Goal: Information Seeking & Learning: Find specific fact

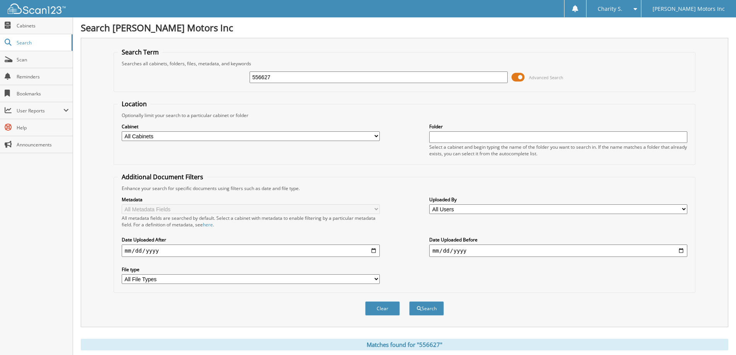
click at [279, 82] on input "556627" at bounding box center [378, 77] width 258 height 12
type input "559024"
click at [409, 301] on button "Search" at bounding box center [426, 308] width 35 height 14
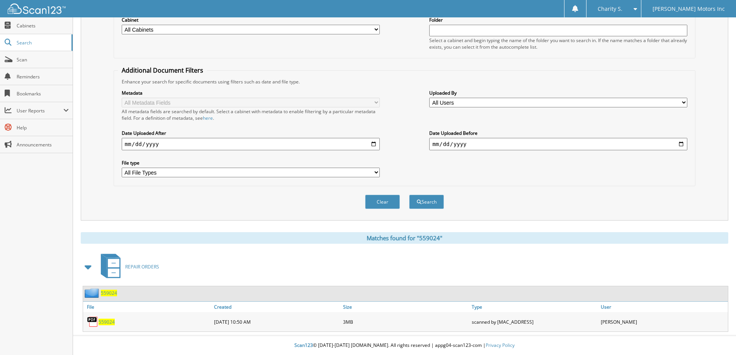
click at [99, 324] on span "559024" at bounding box center [106, 322] width 16 height 7
click at [98, 324] on span "559024" at bounding box center [106, 322] width 16 height 7
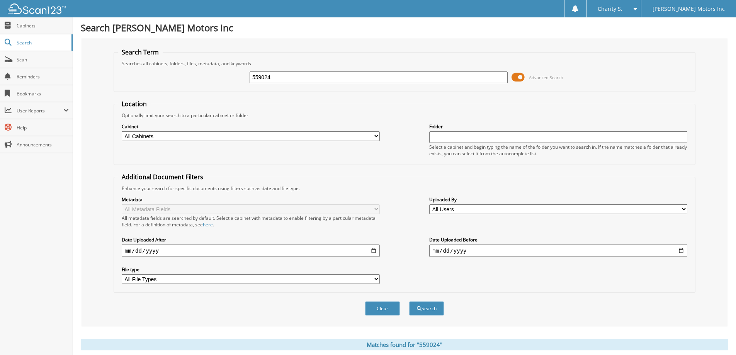
click at [261, 78] on input "559024" at bounding box center [378, 77] width 258 height 12
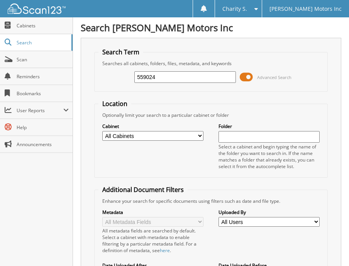
click at [140, 75] on input "559024" at bounding box center [185, 77] width 102 height 12
paste input "888"
type input "558884"
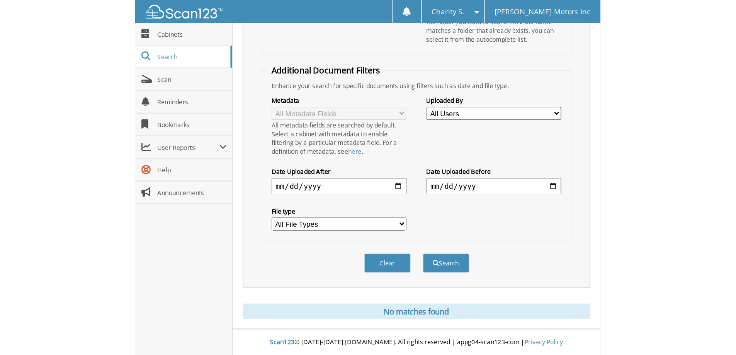
scroll to position [23, 0]
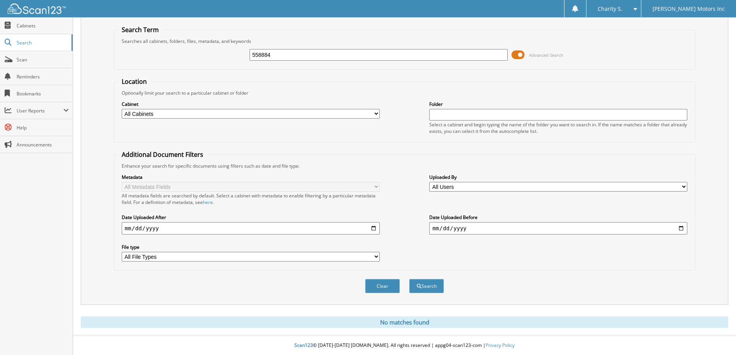
click at [282, 55] on input "558884" at bounding box center [378, 55] width 258 height 12
type input "558736"
click at [349, 266] on button "Search" at bounding box center [426, 286] width 35 height 14
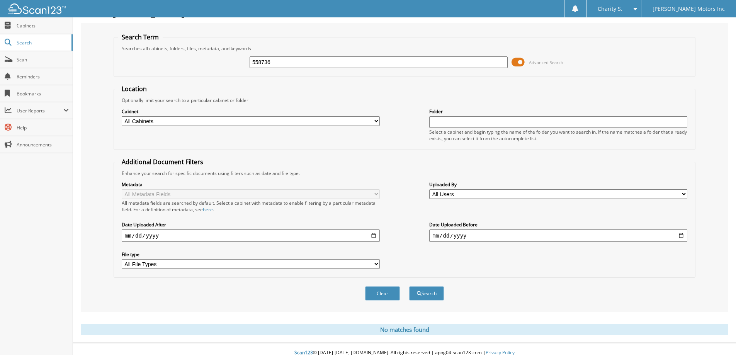
scroll to position [23, 0]
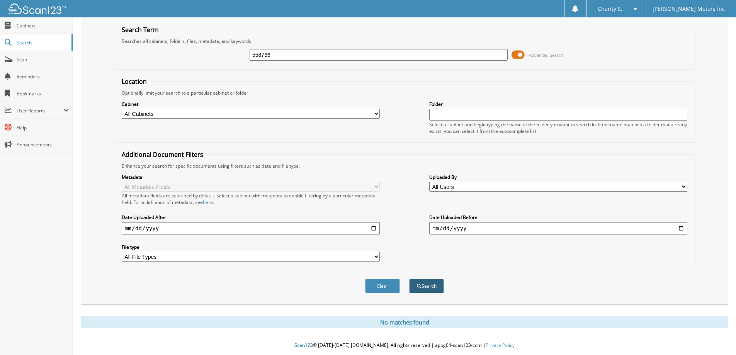
click at [420, 291] on button "Search" at bounding box center [426, 286] width 35 height 14
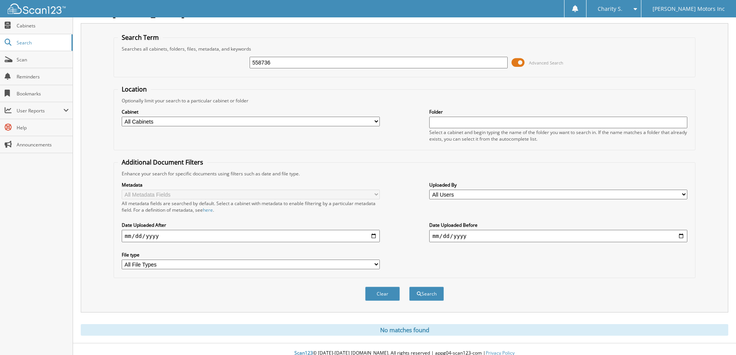
scroll to position [23, 0]
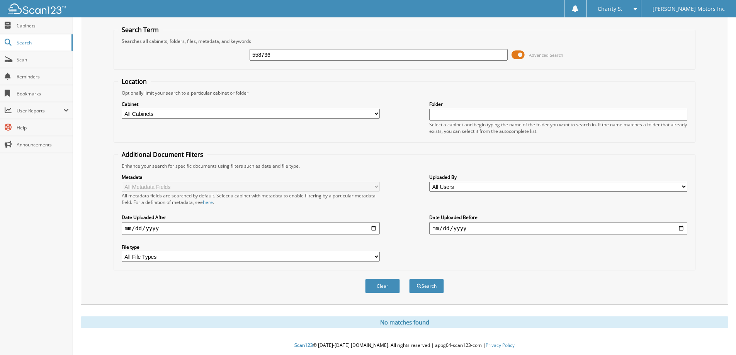
click at [281, 49] on input "558736" at bounding box center [378, 55] width 258 height 12
type input "558735"
click at [409, 279] on button "Search" at bounding box center [426, 286] width 35 height 14
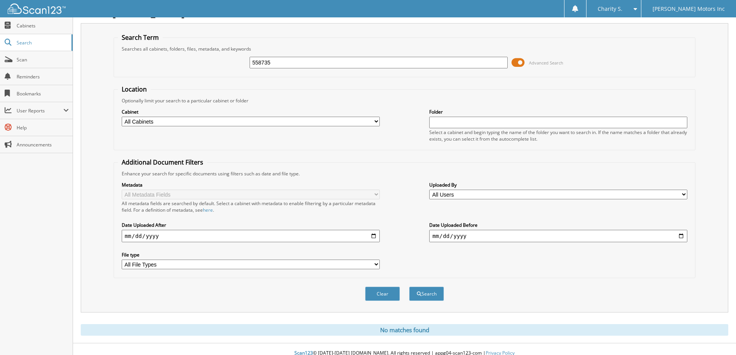
scroll to position [23, 0]
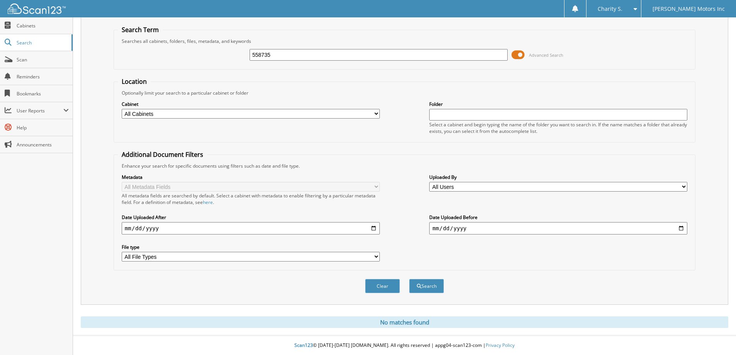
click at [289, 50] on input "558735" at bounding box center [378, 55] width 258 height 12
type input "558733"
click at [409, 279] on button "Search" at bounding box center [426, 286] width 35 height 14
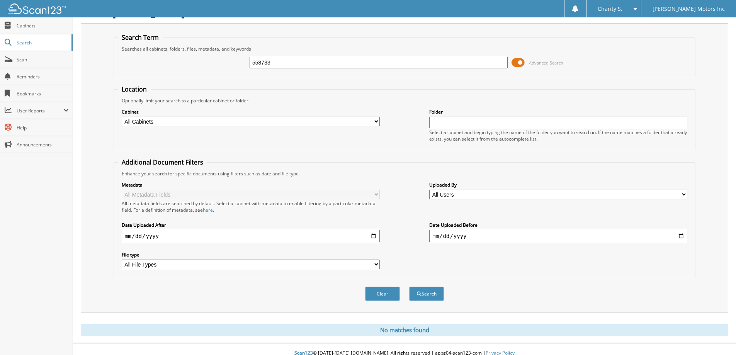
scroll to position [23, 0]
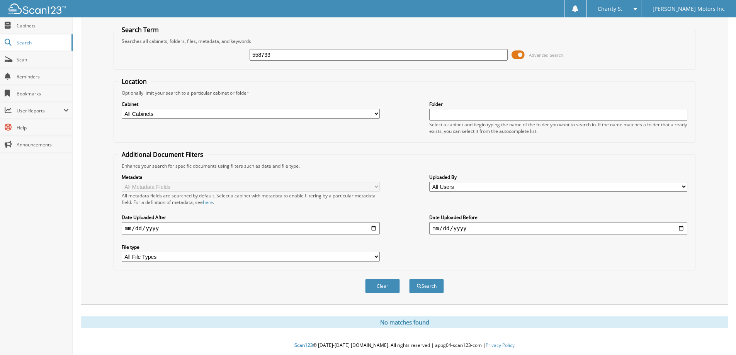
click at [292, 55] on input "558733" at bounding box center [378, 55] width 258 height 12
type input "558716"
click at [409, 279] on button "Search" at bounding box center [426, 286] width 35 height 14
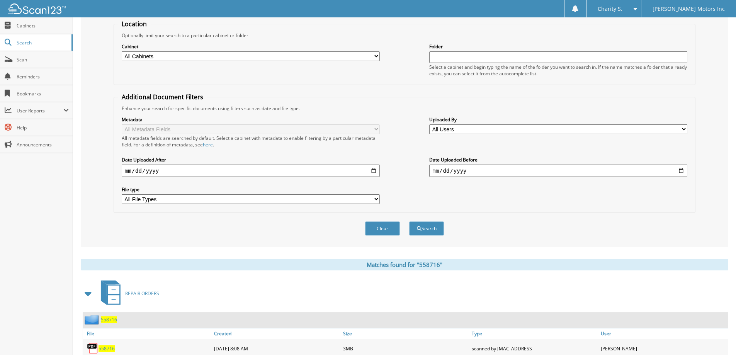
scroll to position [107, 0]
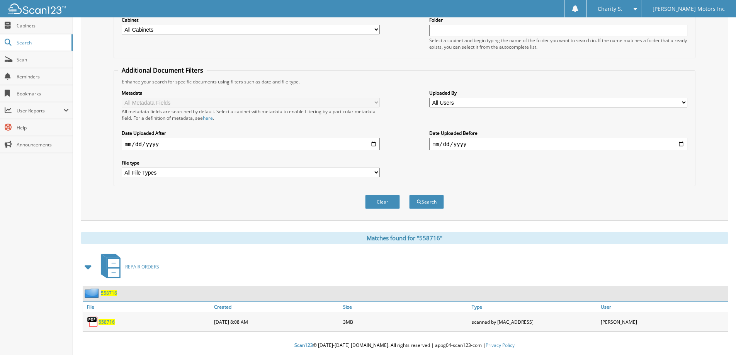
click at [105, 320] on span "558716" at bounding box center [106, 322] width 16 height 7
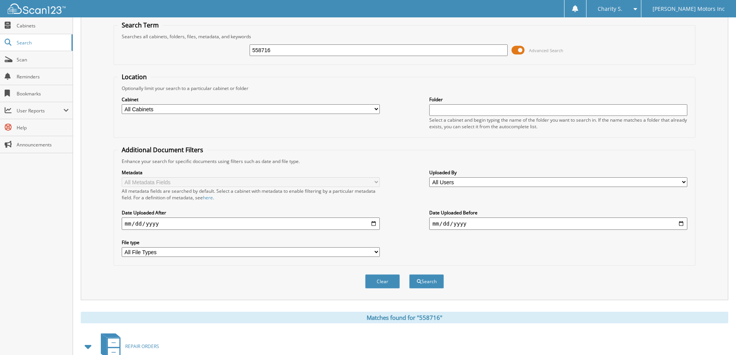
scroll to position [0, 0]
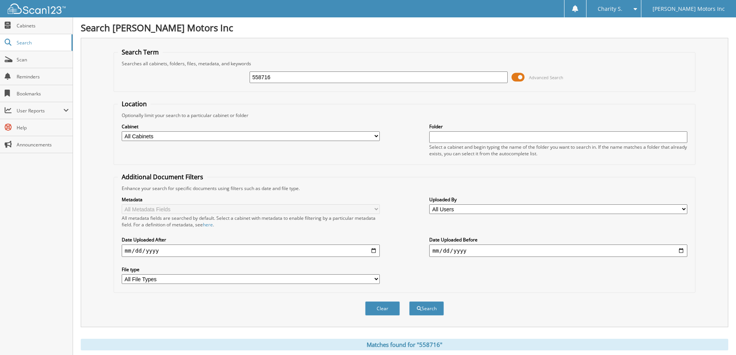
click at [268, 75] on input "558716" at bounding box center [378, 77] width 258 height 12
type input "558452"
click at [409, 301] on button "Search" at bounding box center [426, 308] width 35 height 14
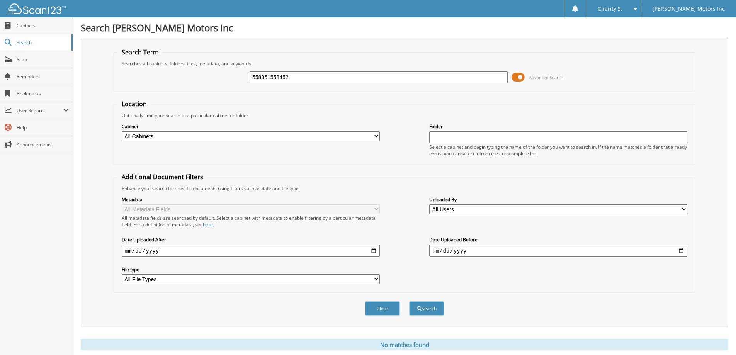
type input "558351558452"
click at [409, 301] on button "Search" at bounding box center [426, 308] width 35 height 14
click at [302, 79] on input "558351558452" at bounding box center [378, 77] width 258 height 12
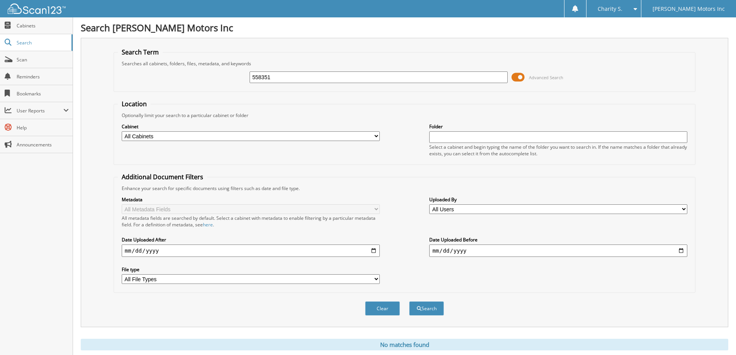
type input "558351"
click at [409, 301] on button "Search" at bounding box center [426, 308] width 35 height 14
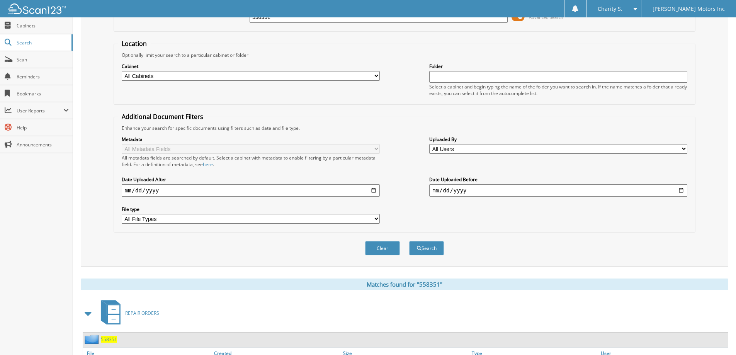
scroll to position [107, 0]
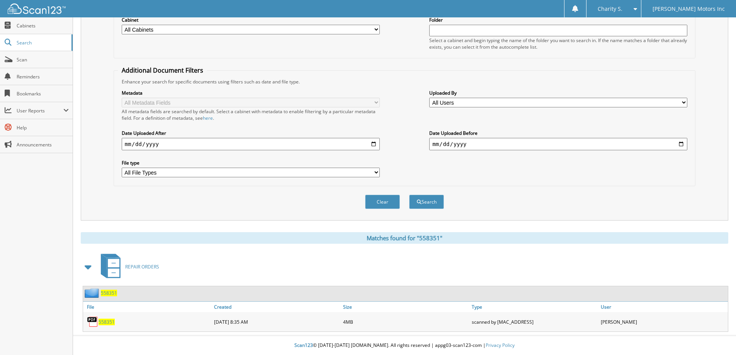
click at [98, 321] on div "558351" at bounding box center [147, 321] width 129 height 15
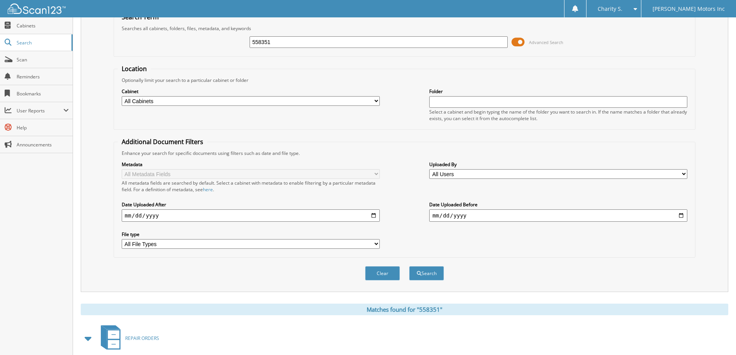
scroll to position [0, 0]
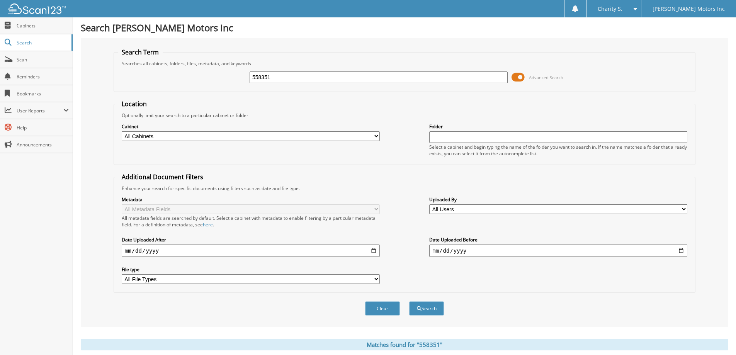
click at [262, 75] on input "558351" at bounding box center [378, 77] width 258 height 12
click at [268, 75] on input "558351" at bounding box center [378, 77] width 258 height 12
drag, startPoint x: 268, startPoint y: 74, endPoint x: 261, endPoint y: 80, distance: 8.5
click at [261, 80] on input "558351" at bounding box center [378, 77] width 258 height 12
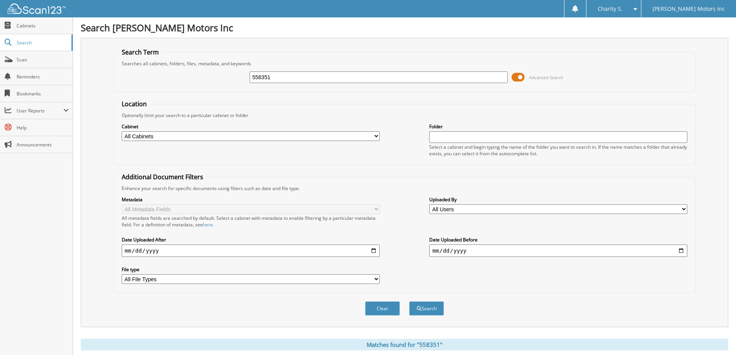
click at [261, 80] on input "558351" at bounding box center [378, 77] width 258 height 12
paste input "268"
type input "558268"
click at [409, 301] on button "Search" at bounding box center [426, 308] width 35 height 14
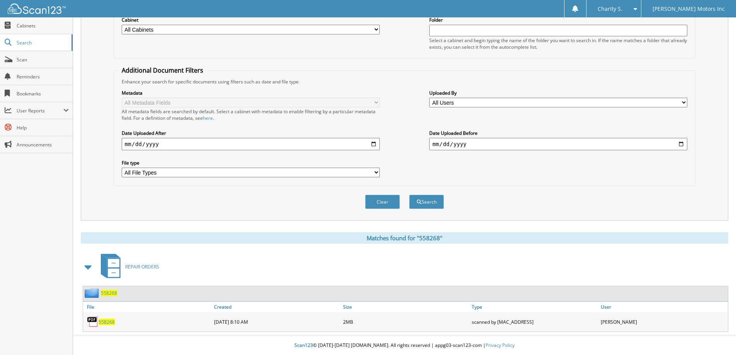
click at [112, 322] on span "558268" at bounding box center [106, 322] width 16 height 7
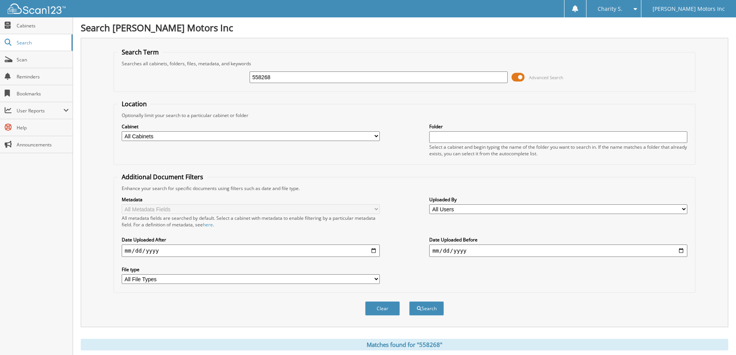
click at [258, 76] on input "558268" at bounding box center [378, 77] width 258 height 12
paste input "40"
type input "558240"
click at [409, 301] on button "Search" at bounding box center [426, 308] width 35 height 14
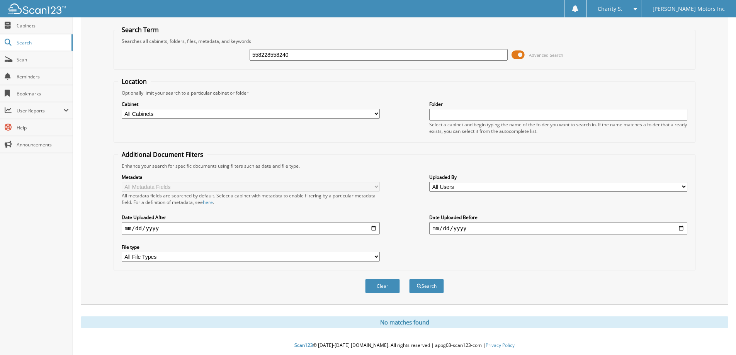
type input "558228558240"
click at [409, 279] on button "Search" at bounding box center [426, 286] width 35 height 14
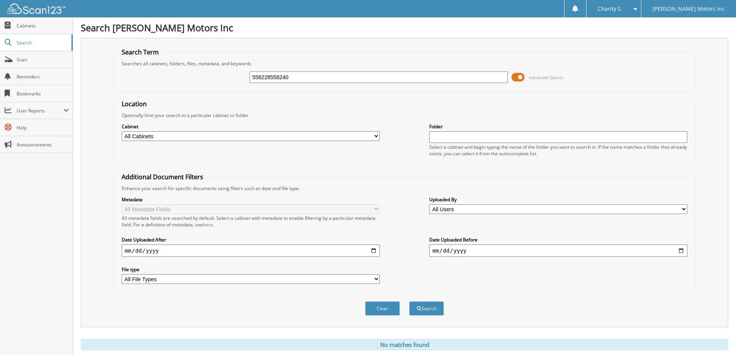
click at [297, 81] on input "558228558240" at bounding box center [378, 77] width 258 height 12
type input "558228"
click at [409, 301] on button "Search" at bounding box center [426, 308] width 35 height 14
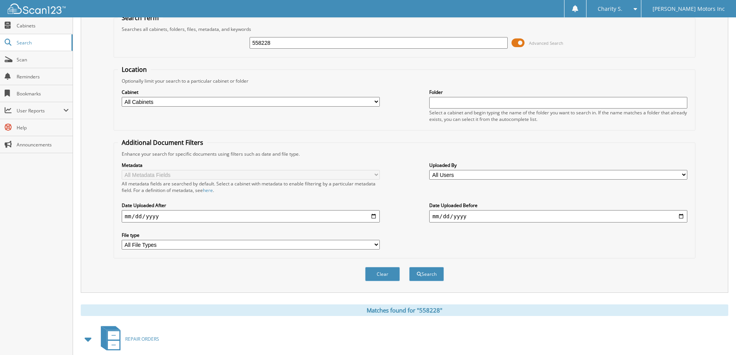
scroll to position [107, 0]
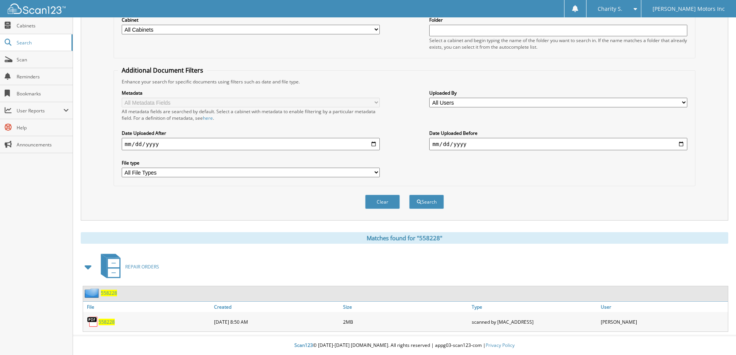
click at [110, 319] on span "558228" at bounding box center [106, 322] width 16 height 7
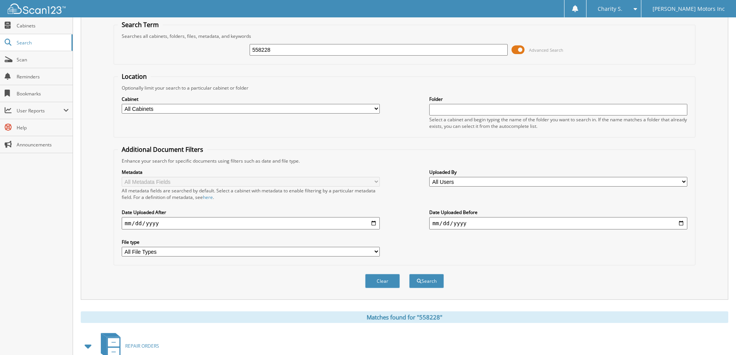
scroll to position [0, 0]
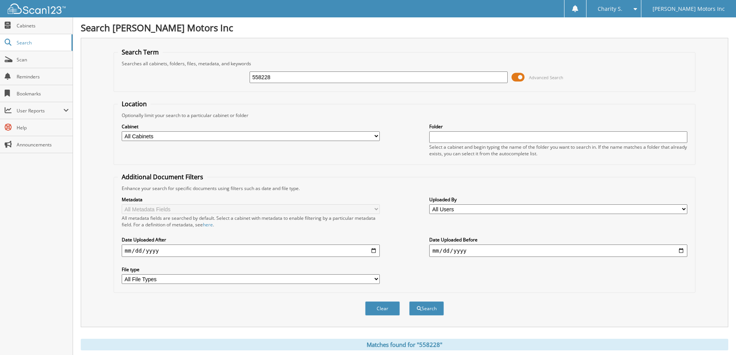
click at [253, 74] on input "558228" at bounding box center [378, 77] width 258 height 12
paste input "186"
type input "558186"
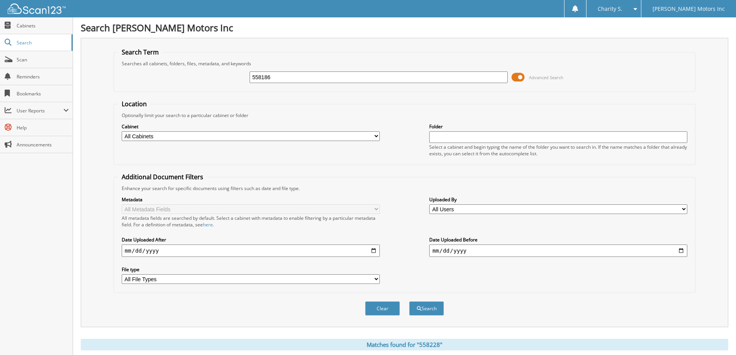
click at [409, 301] on button "Search" at bounding box center [426, 308] width 35 height 14
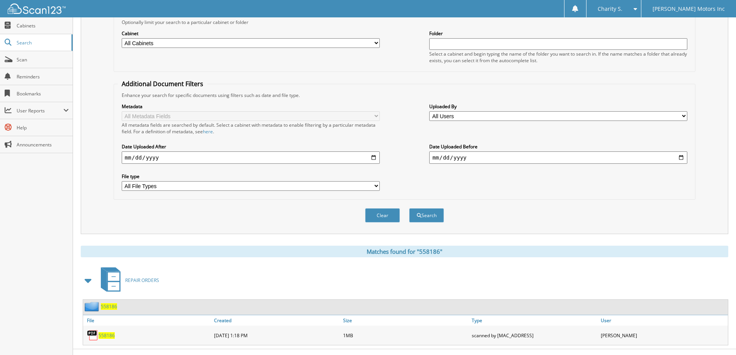
scroll to position [107, 0]
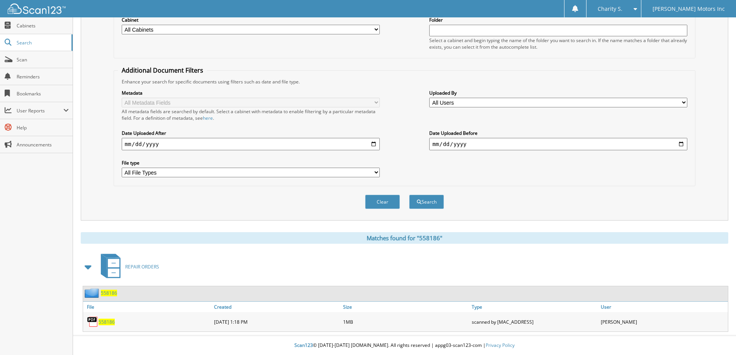
click at [113, 322] on span "558186" at bounding box center [106, 322] width 16 height 7
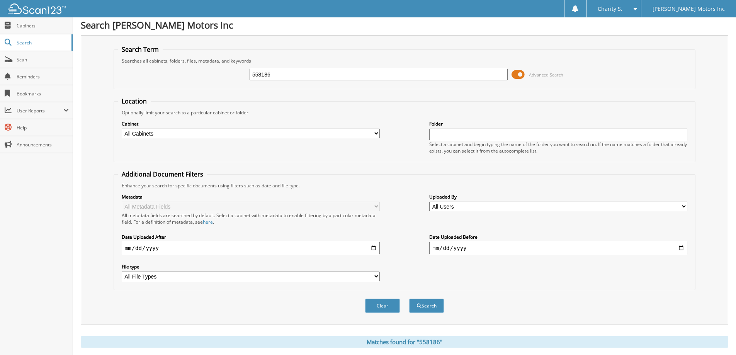
scroll to position [0, 0]
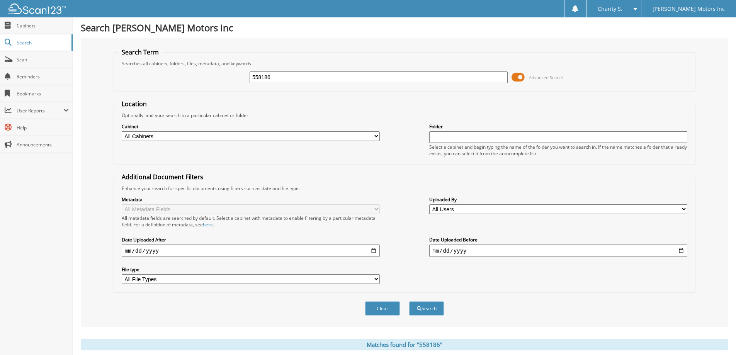
click at [261, 75] on input "558186" at bounding box center [378, 77] width 258 height 12
type input "558482"
click at [409, 301] on button "Search" at bounding box center [426, 308] width 35 height 14
click at [259, 79] on input "557970" at bounding box center [378, 77] width 258 height 12
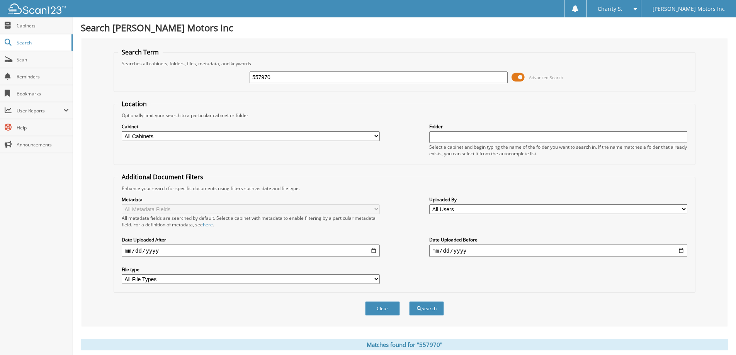
click at [259, 79] on input "557970" at bounding box center [378, 77] width 258 height 12
type input "558186"
click at [361, 266] on button "Search" at bounding box center [426, 308] width 35 height 14
drag, startPoint x: 0, startPoint y: 0, endPoint x: 329, endPoint y: 171, distance: 370.4
click at [324, 162] on form "Search Term Searches all cabinets, folders, files, metadata, and keywords 55818…" at bounding box center [405, 186] width 582 height 276
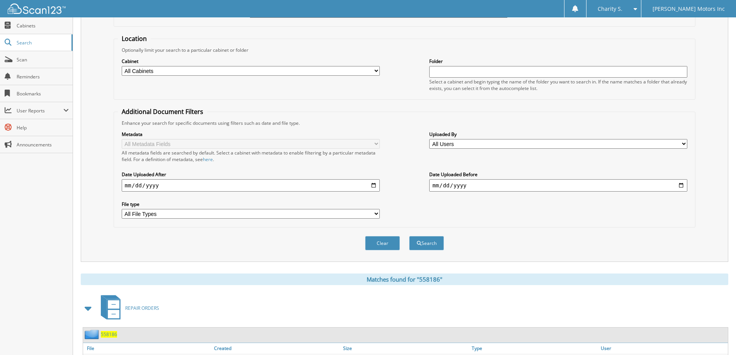
scroll to position [107, 0]
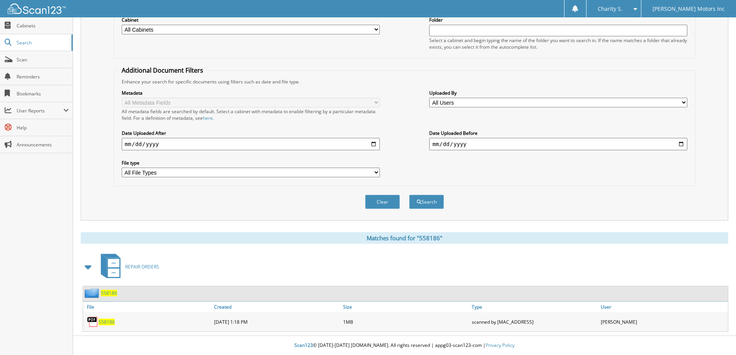
click at [105, 320] on span "558186" at bounding box center [106, 322] width 16 height 7
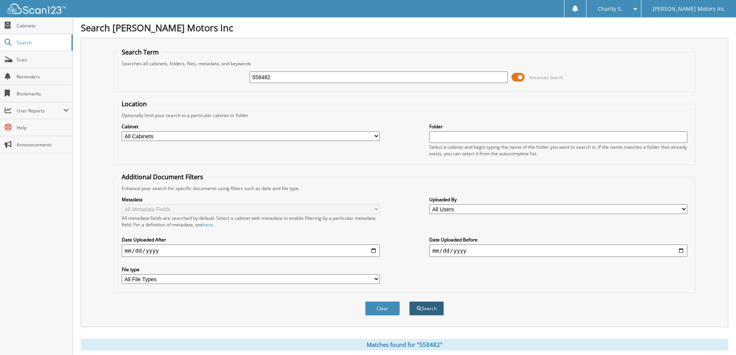
click at [431, 308] on button "Search" at bounding box center [426, 308] width 35 height 14
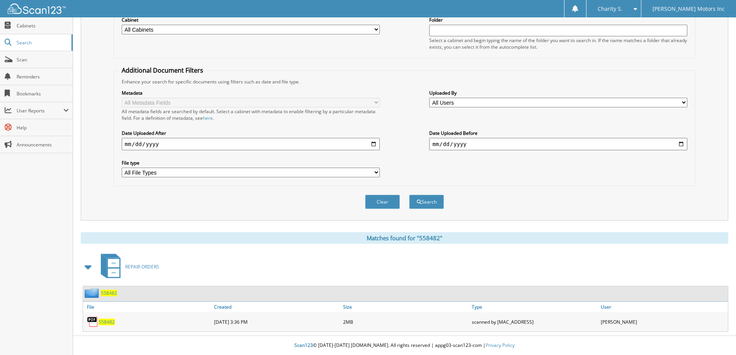
click at [114, 321] on span "558482" at bounding box center [106, 322] width 16 height 7
